Goal: Task Accomplishment & Management: Contribute content

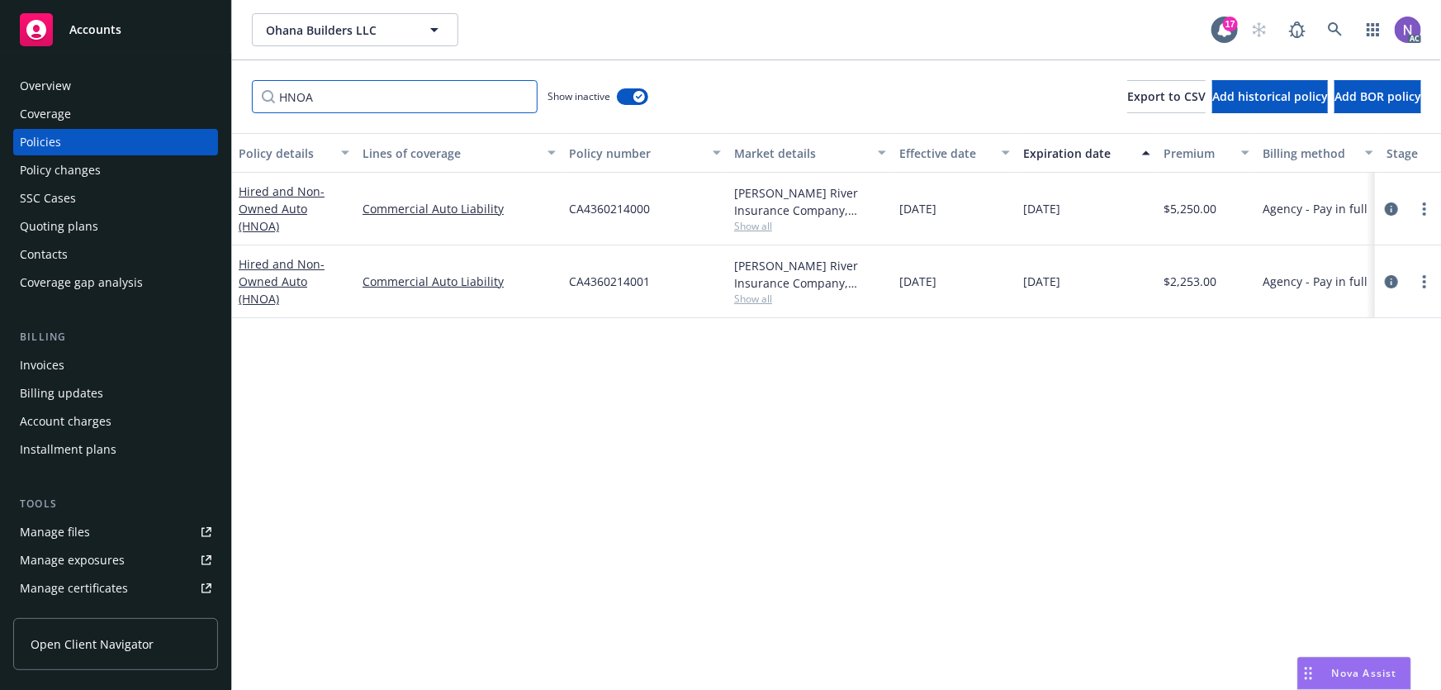
drag, startPoint x: 447, startPoint y: 106, endPoint x: 193, endPoint y: 41, distance: 261.6
click at [189, 52] on div "Accounts Overview Coverage Policies Policy changes SSC Cases Quoting plans Cont…" at bounding box center [720, 345] width 1441 height 690
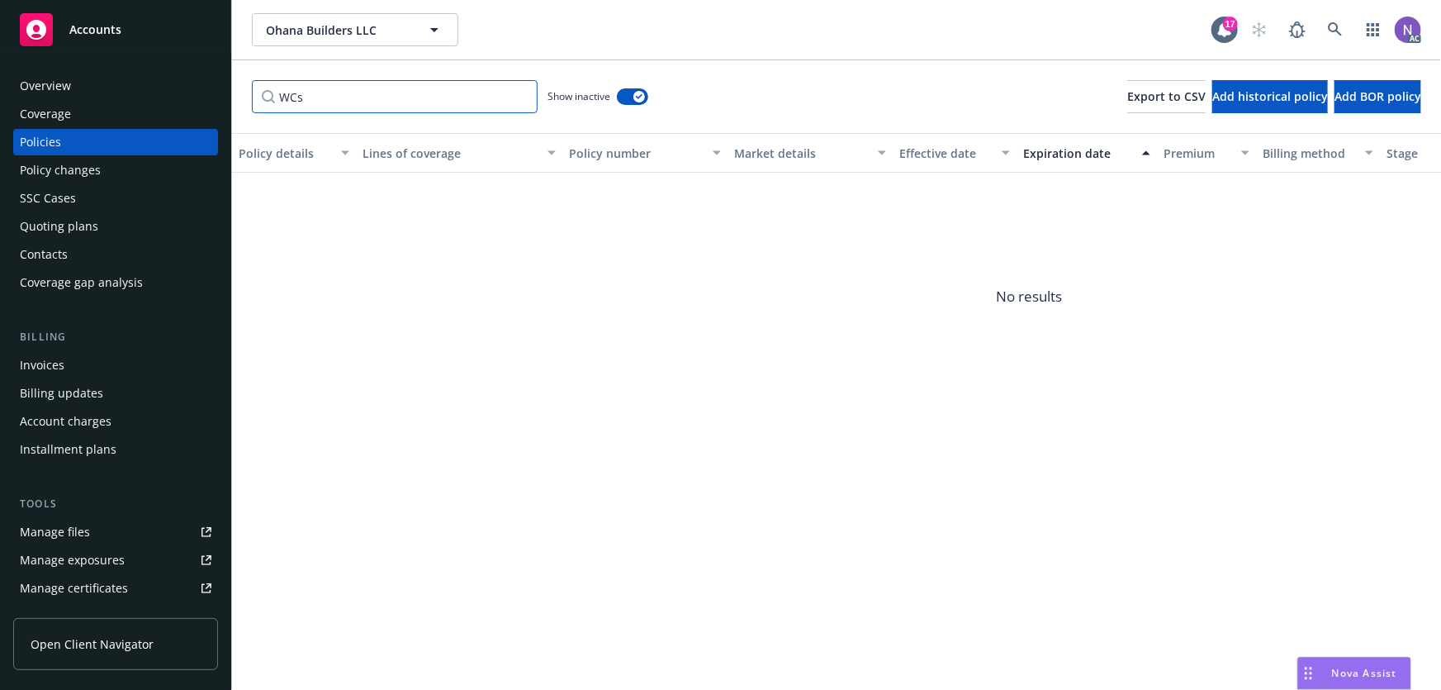
paste input "orkers' Compensation"
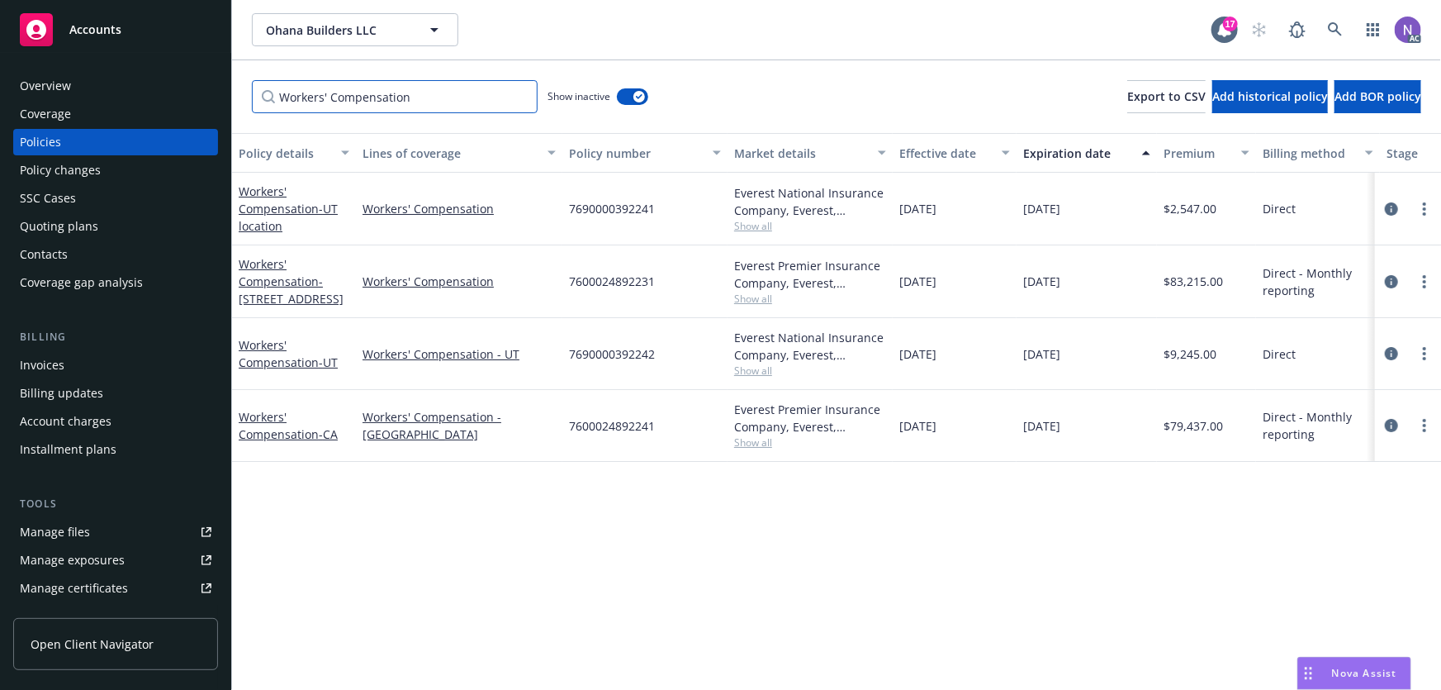
type input "Workers' Compensation"
click at [600, 284] on span "7600024892231" at bounding box center [612, 281] width 86 height 17
copy span "7600024892231"
click at [624, 425] on span "7600024892241" at bounding box center [612, 425] width 86 height 17
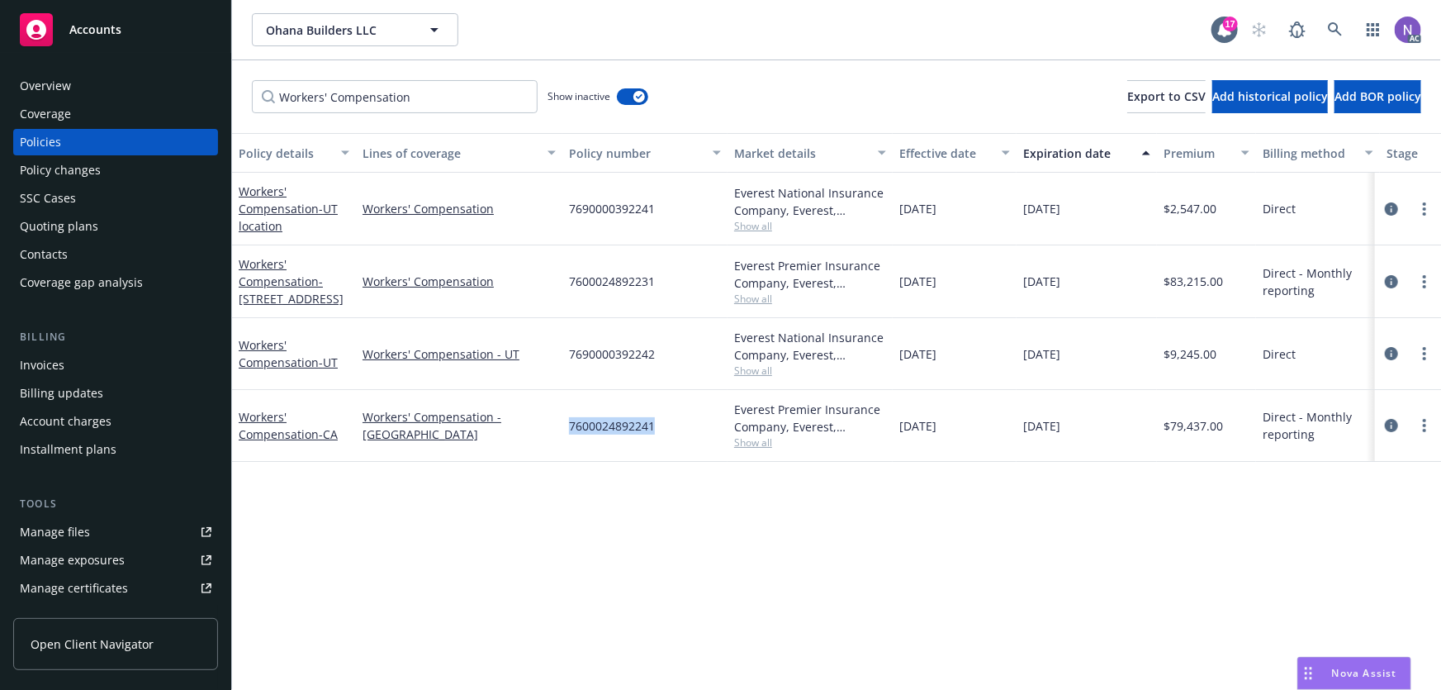
click at [624, 425] on span "7600024892241" at bounding box center [612, 425] width 86 height 17
copy span "7600024892241"
click at [1182, 424] on span "$79,437.00" at bounding box center [1193, 425] width 59 height 17
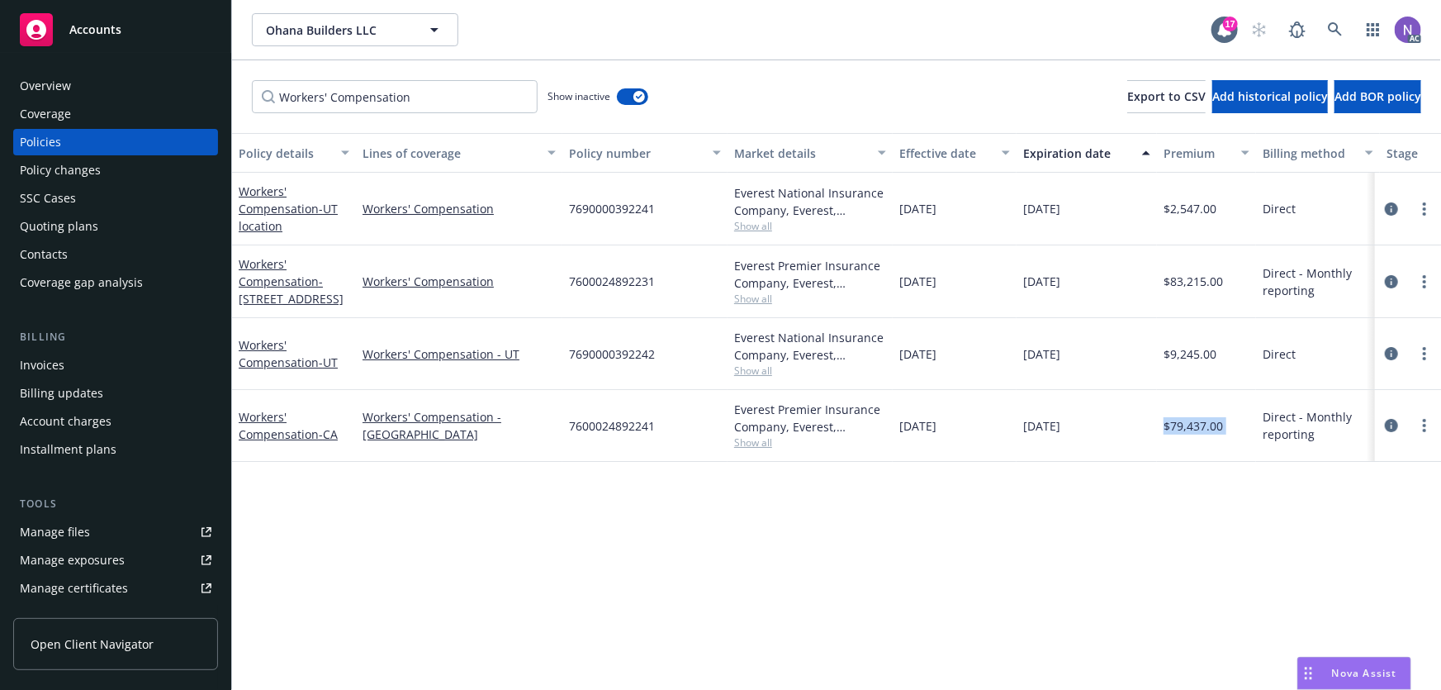
click at [1182, 424] on span "$79,437.00" at bounding box center [1193, 425] width 59 height 17
copy span "$79,437.00"
click at [112, 224] on div "Quoting plans" at bounding box center [116, 226] width 192 height 26
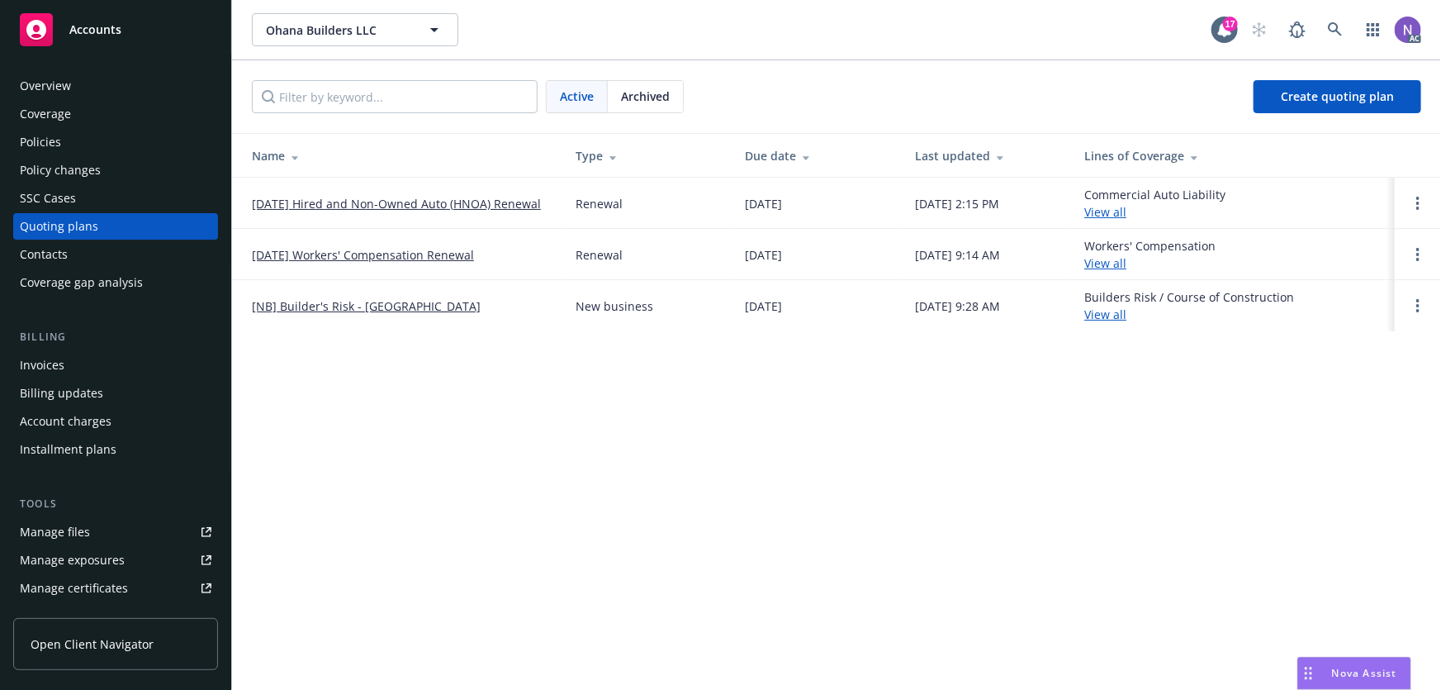
click at [438, 260] on link "10/15/25 Workers' Compensation Renewal" at bounding box center [363, 254] width 222 height 17
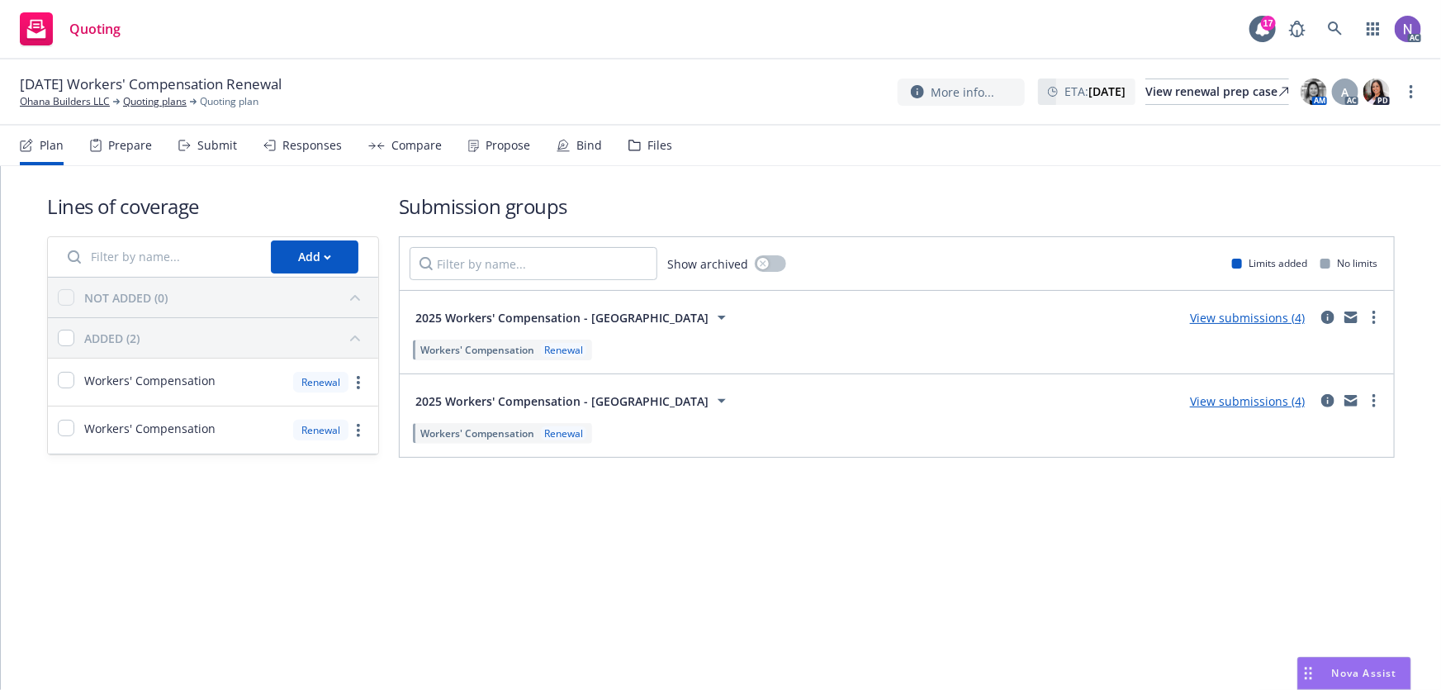
click at [629, 151] on div "Files" at bounding box center [651, 146] width 44 height 40
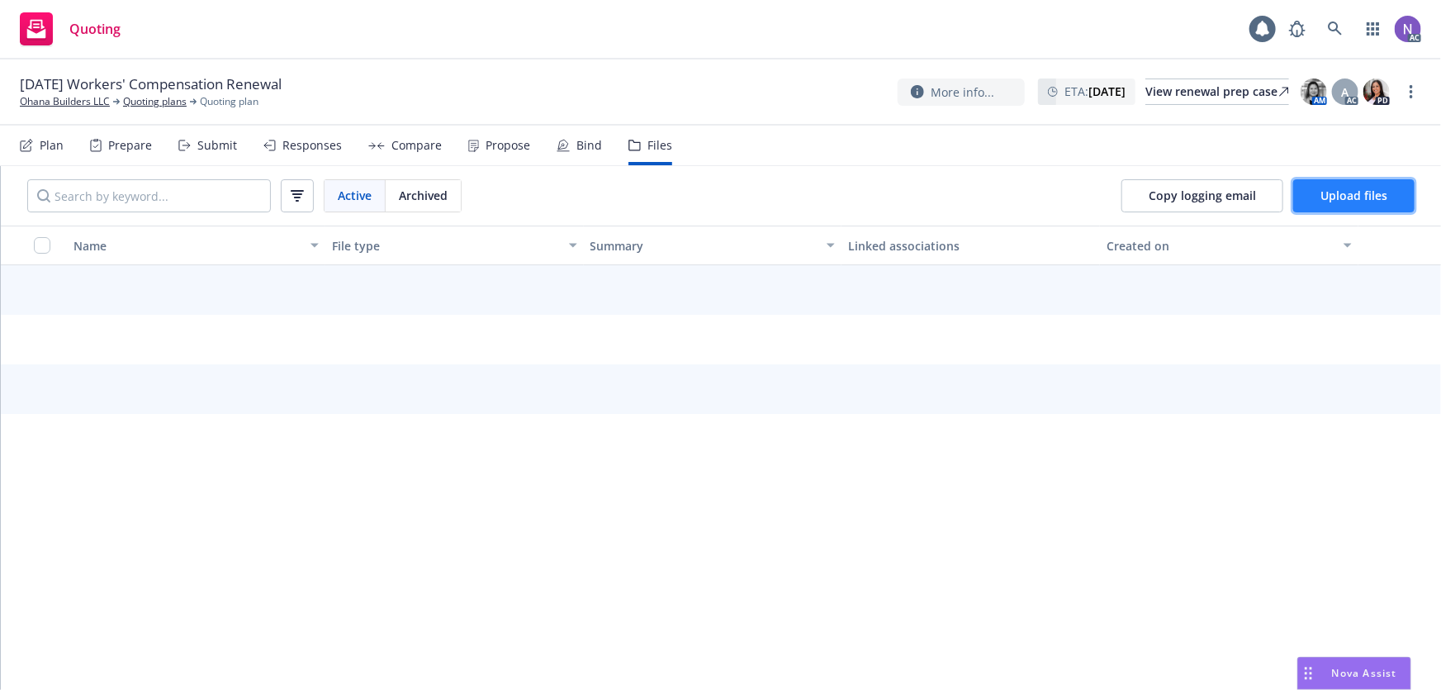
click at [1328, 196] on span "Upload files" at bounding box center [1354, 195] width 67 height 16
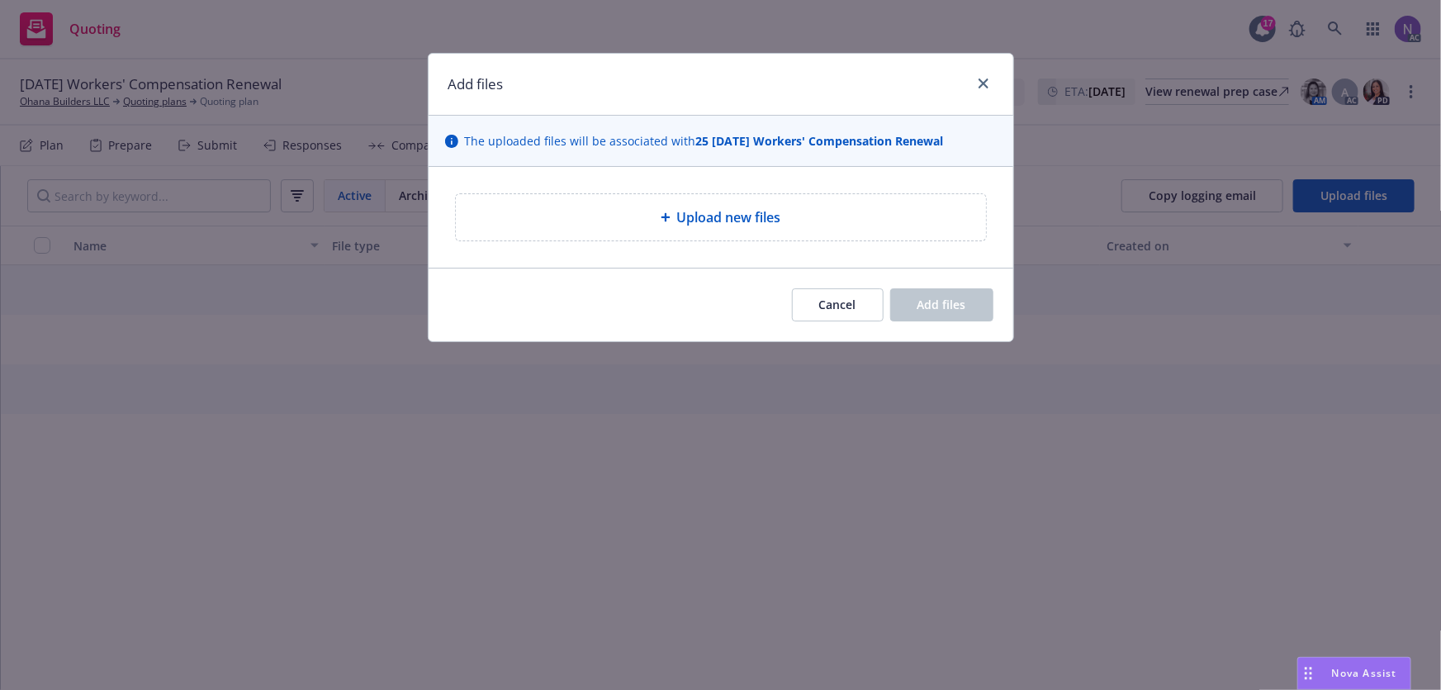
click at [629, 216] on div "Upload new files" at bounding box center [721, 217] width 504 height 20
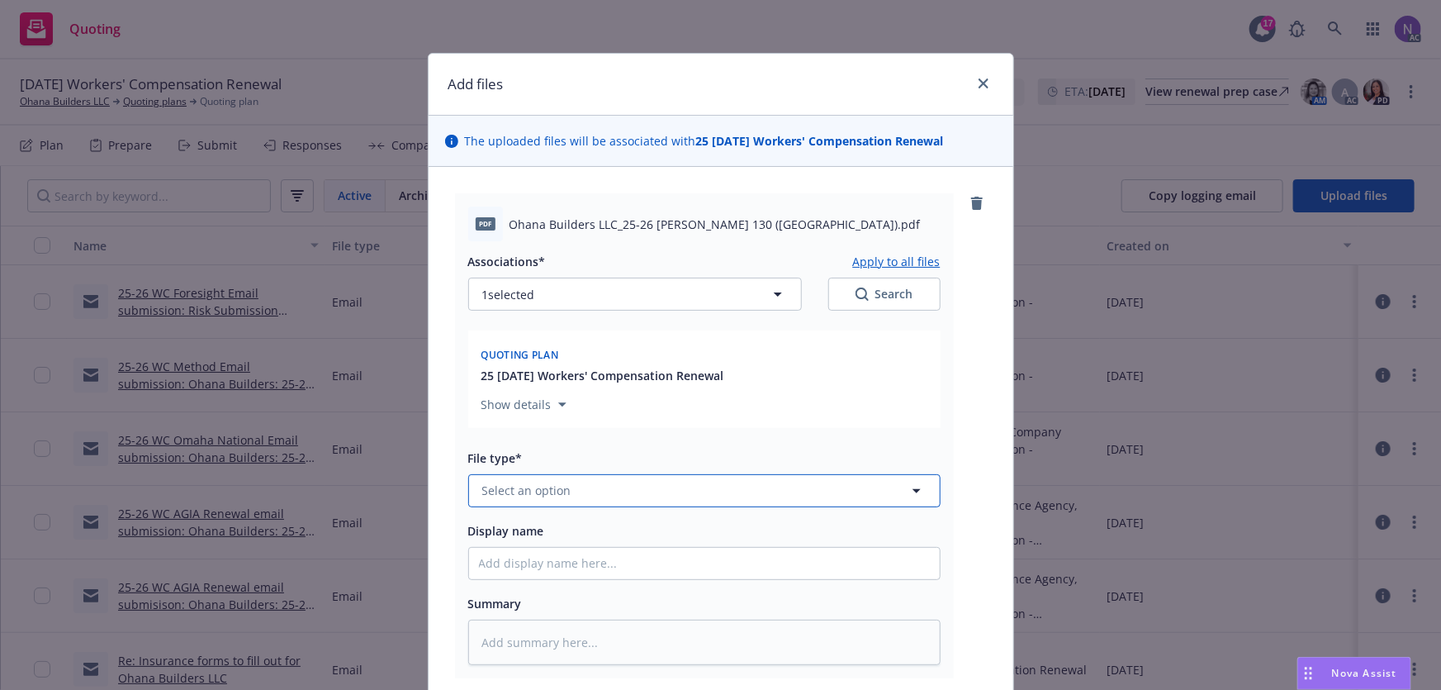
click at [596, 481] on button "Select an option" at bounding box center [704, 490] width 472 height 33
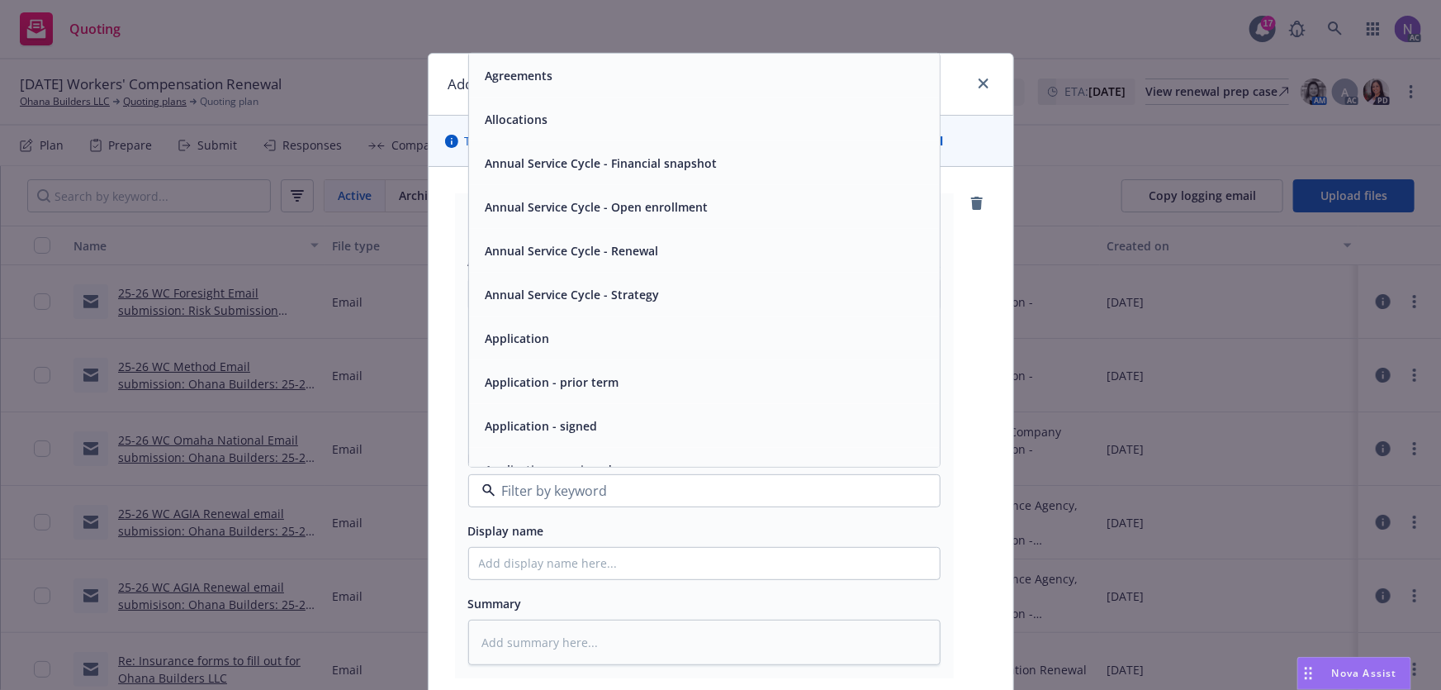
scroll to position [74, 0]
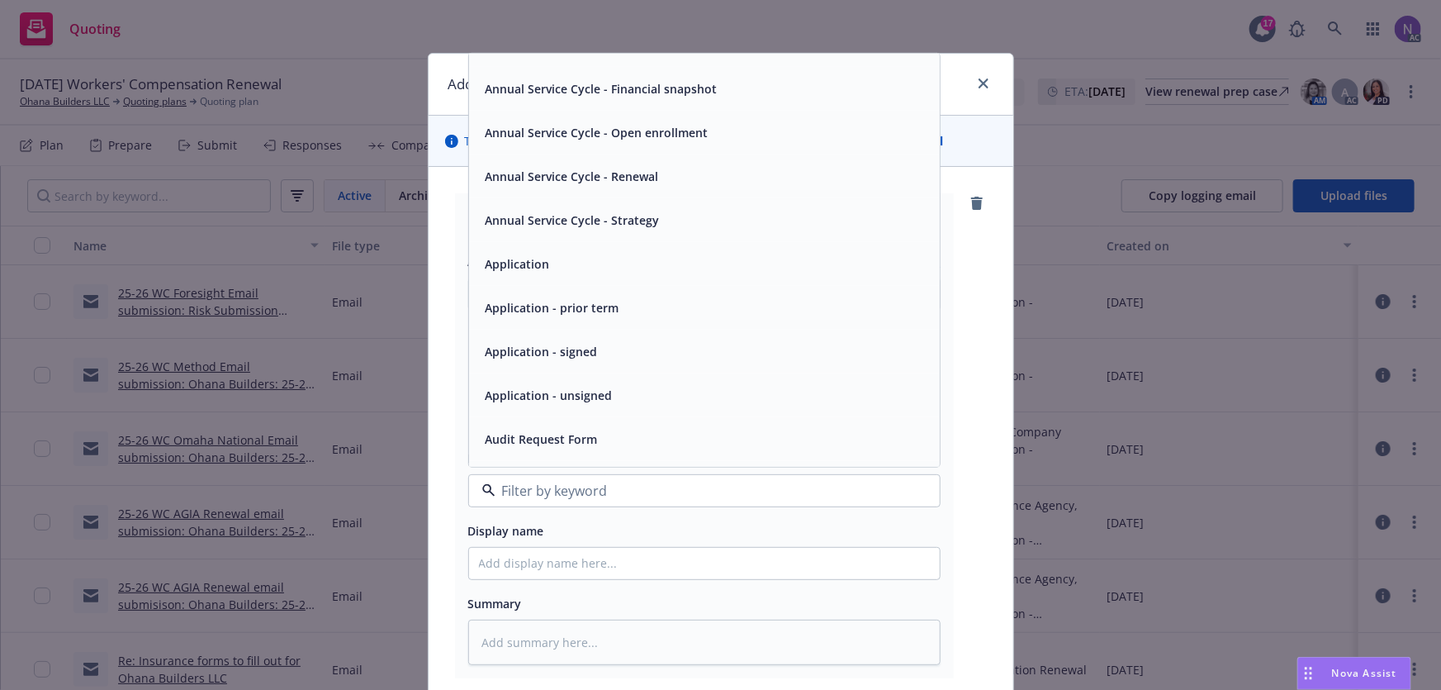
click at [650, 385] on div "Application - unsigned" at bounding box center [704, 395] width 451 height 24
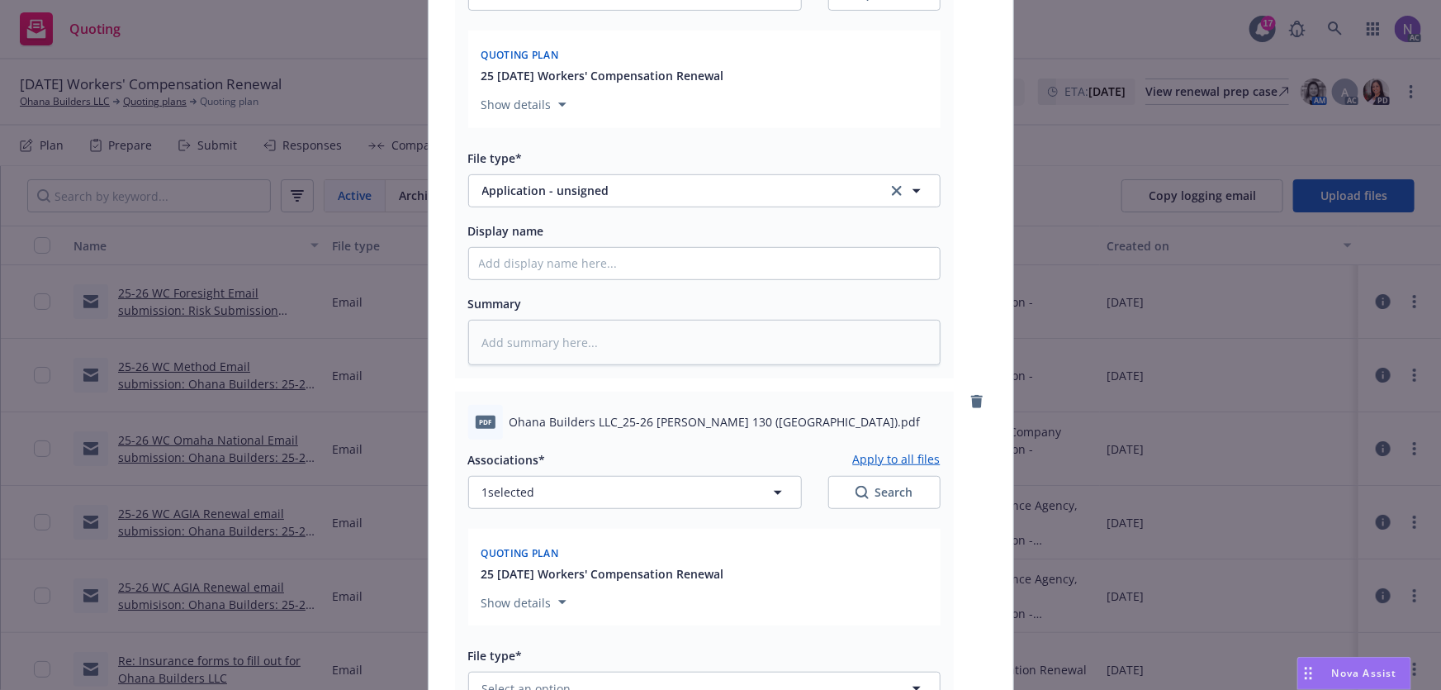
scroll to position [600, 0]
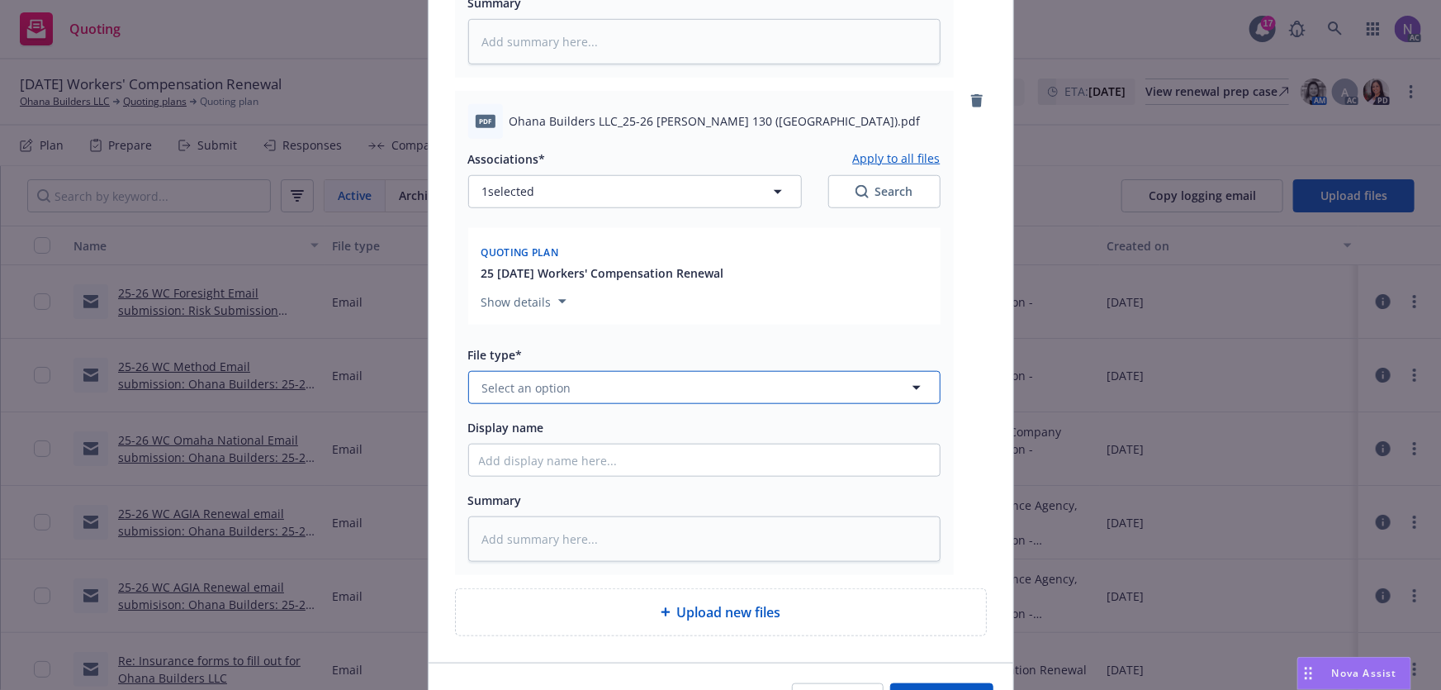
click at [594, 382] on button "Select an option" at bounding box center [704, 387] width 472 height 33
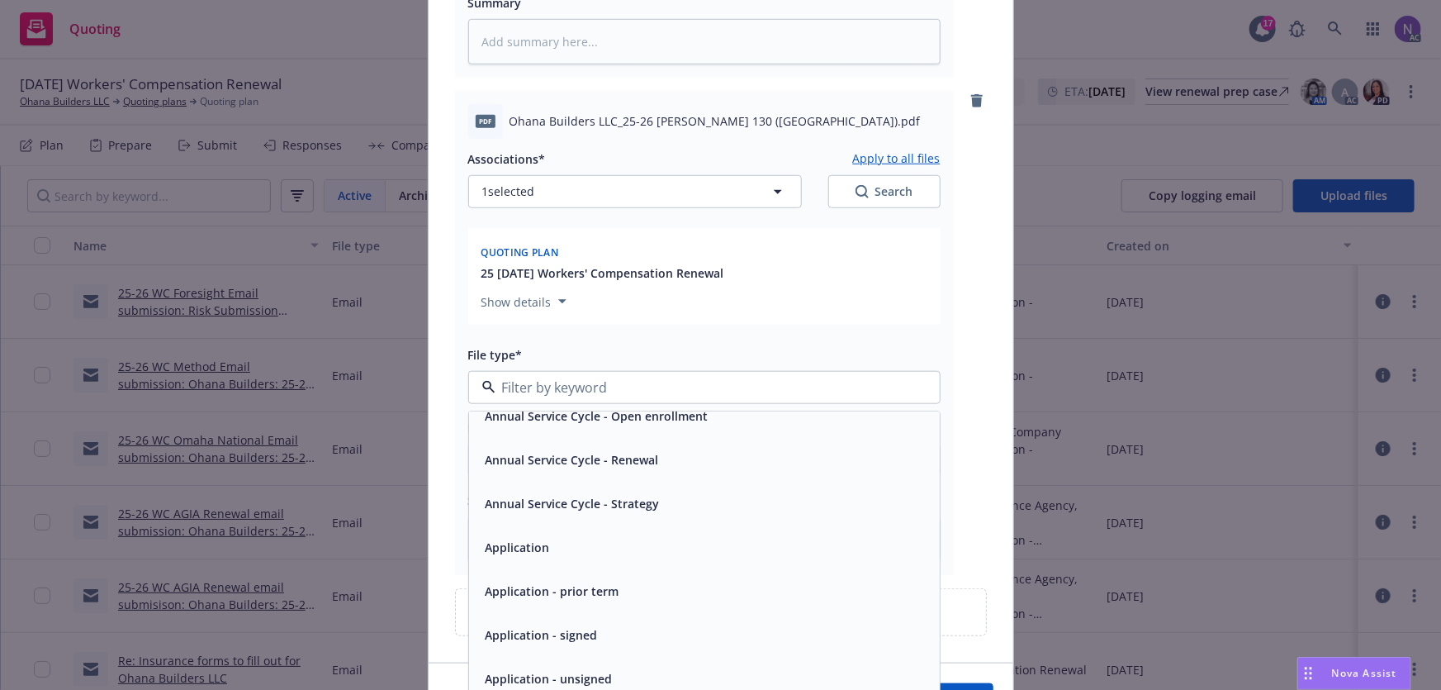
scroll to position [149, 0]
click at [664, 672] on div "Application - unsigned" at bounding box center [704, 678] width 451 height 24
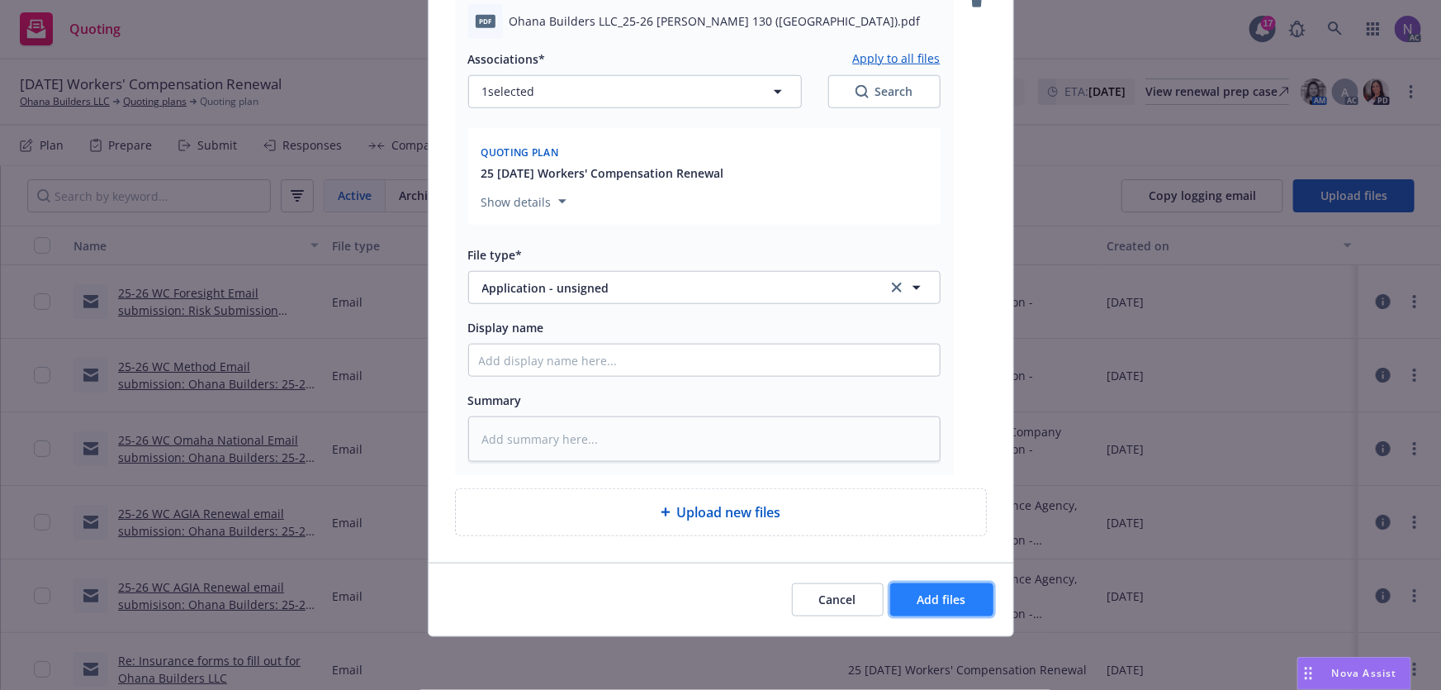
click at [925, 596] on span "Add files" at bounding box center [942, 599] width 49 height 16
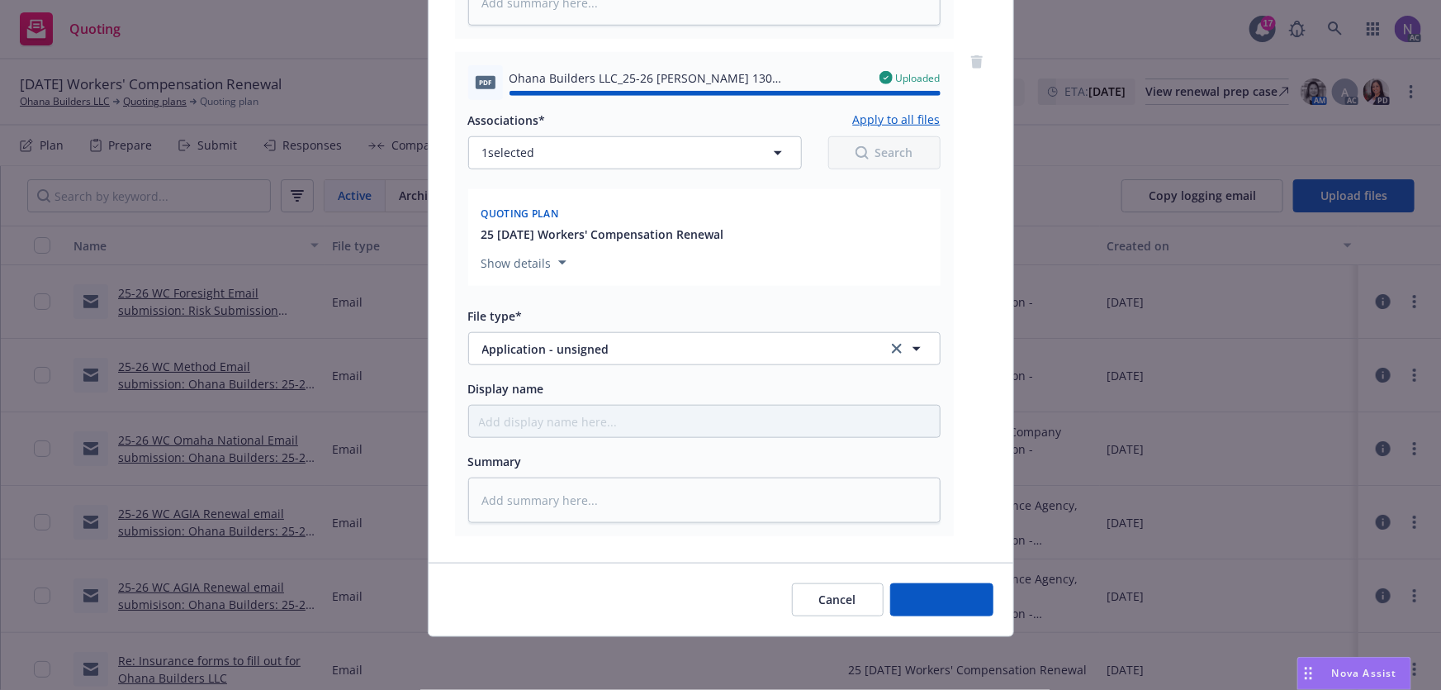
type textarea "x"
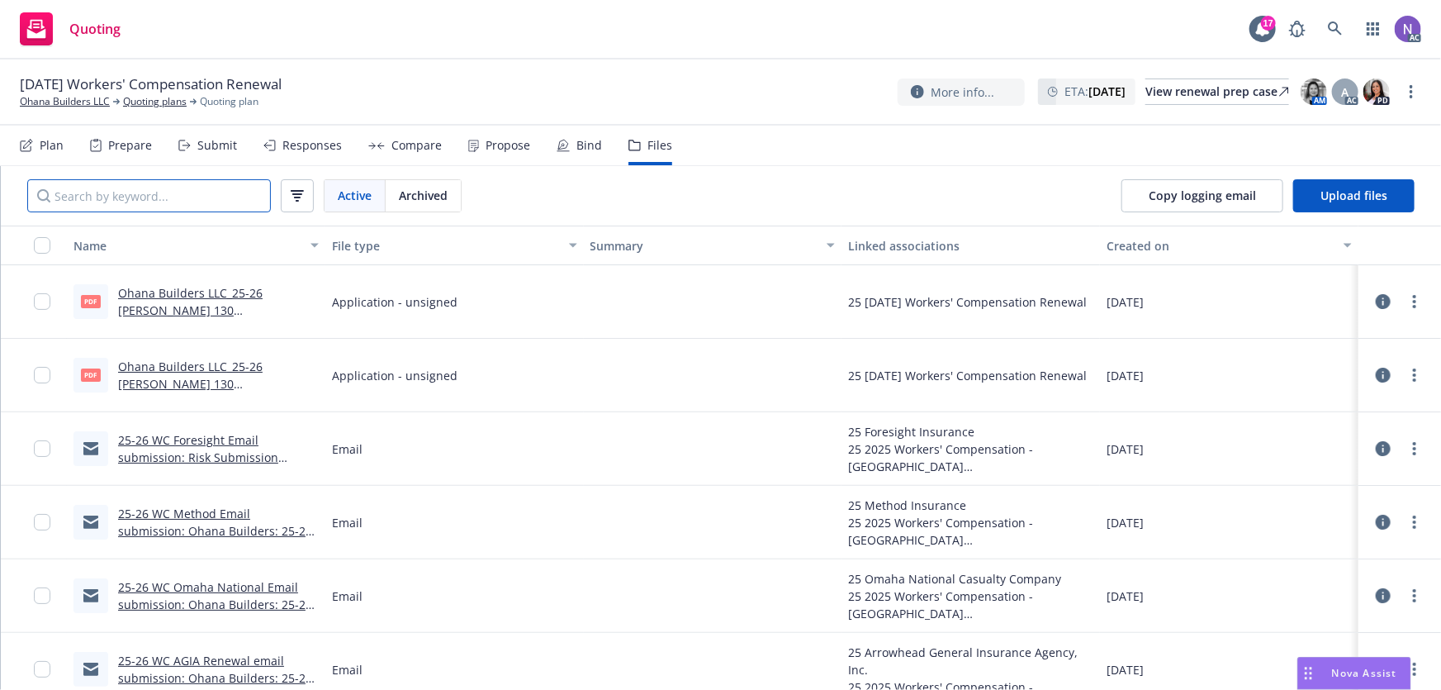
click at [171, 191] on input "Search by keyword..." at bounding box center [149, 195] width 244 height 33
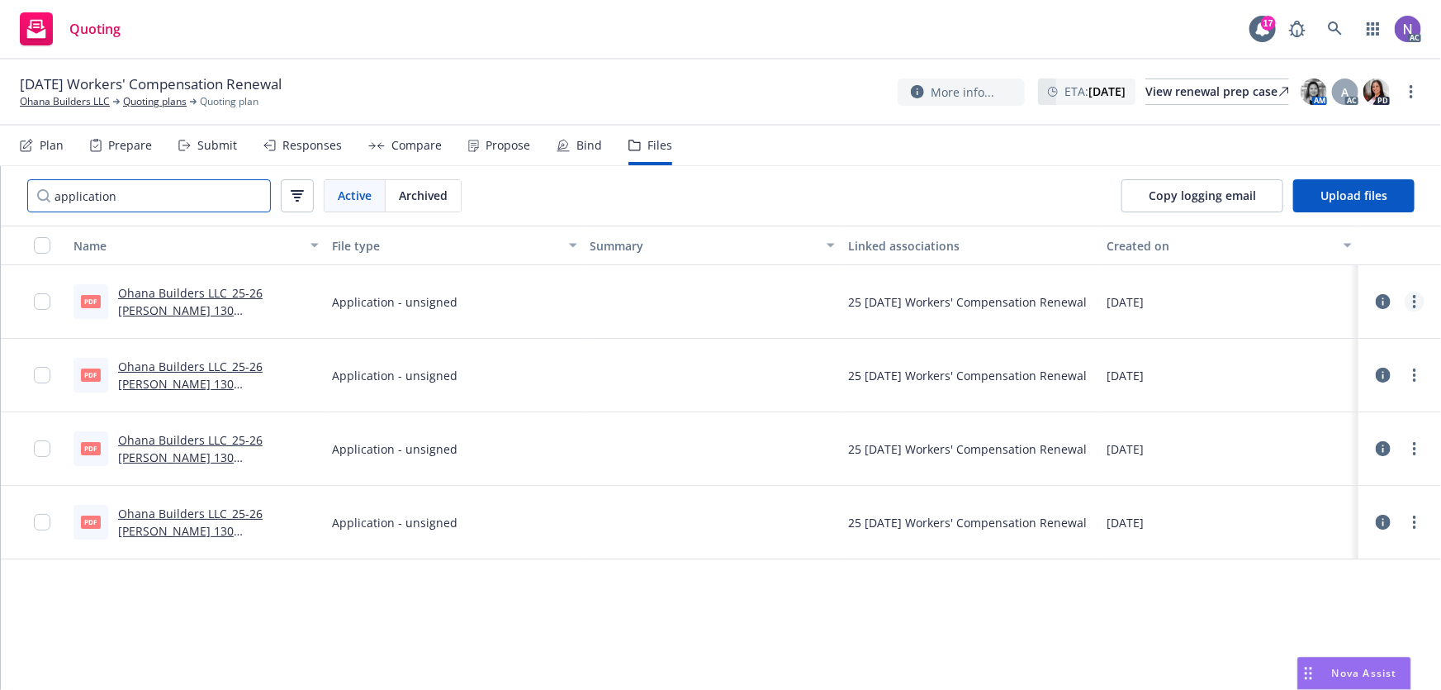
type input "application"
drag, startPoint x: 1412, startPoint y: 304, endPoint x: 624, endPoint y: 55, distance: 826.3
click at [641, 71] on div "10/15/25 Workers' Compensation Renewal Ohana Builders LLC Quoting plans Quoting…" at bounding box center [720, 374] width 1441 height 630
